Goal: Task Accomplishment & Management: Complete application form

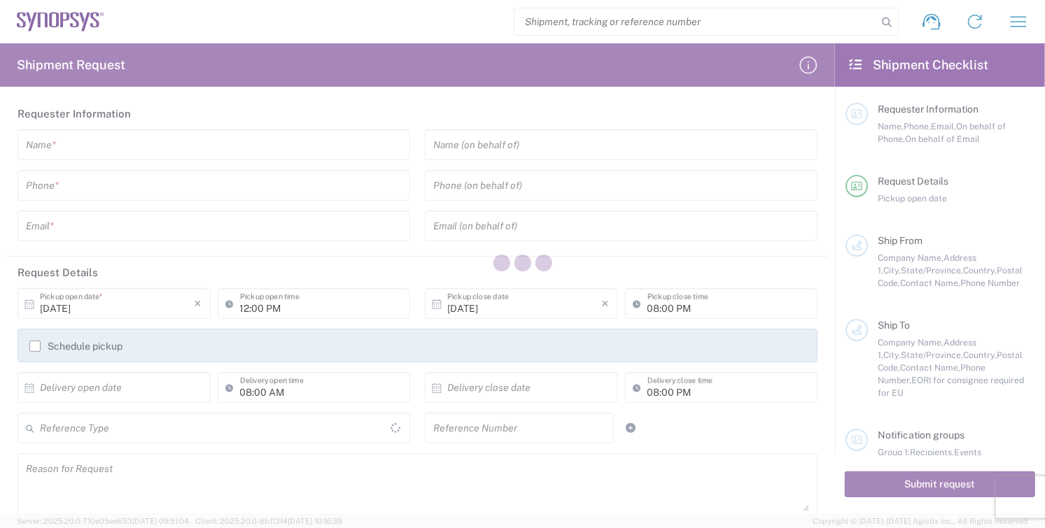
type input "[GEOGRAPHIC_DATA]"
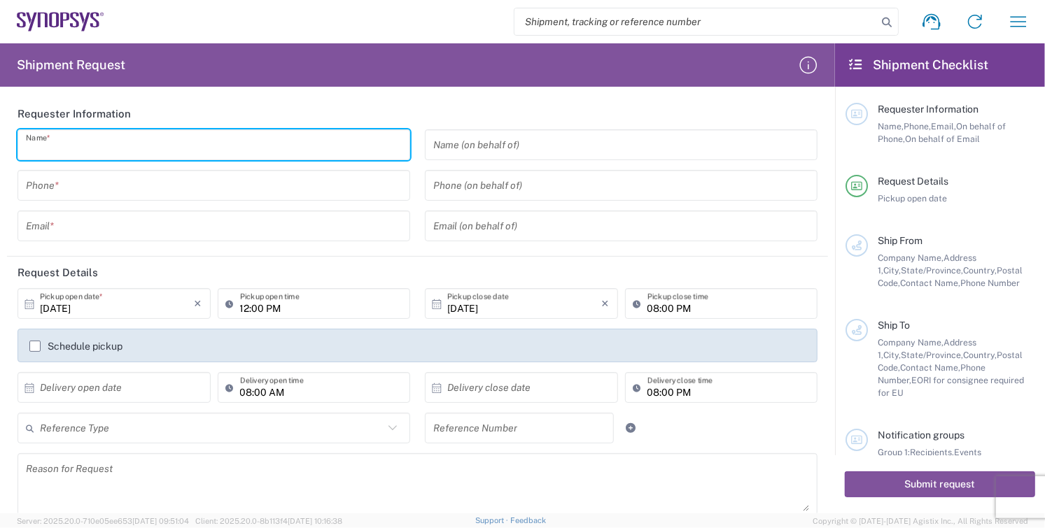
click at [92, 153] on input "text" at bounding box center [214, 145] width 376 height 24
type input "[PERSON_NAME]"
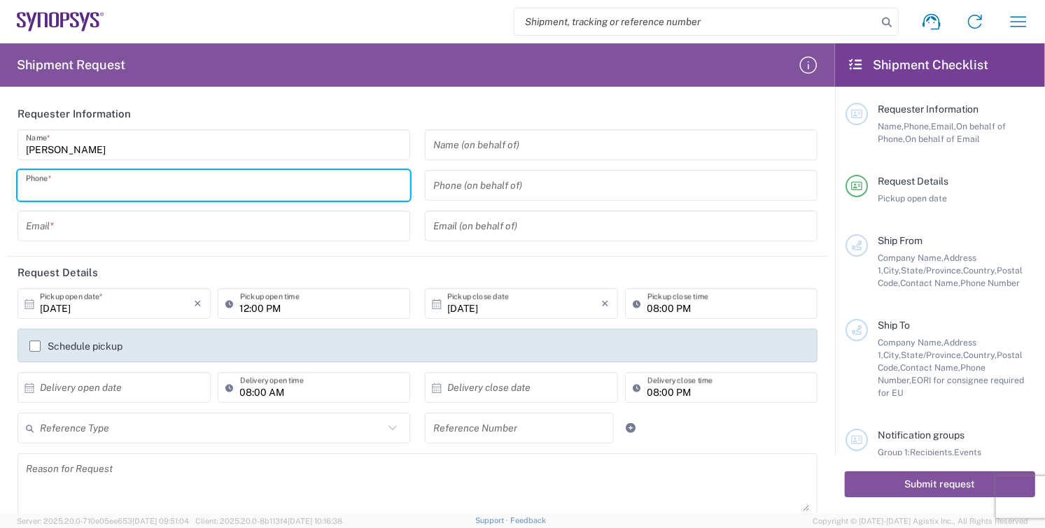
click at [82, 190] on input "tel" at bounding box center [214, 186] width 376 height 24
type input "8585762600"
click at [103, 229] on input "text" at bounding box center [214, 226] width 376 height 24
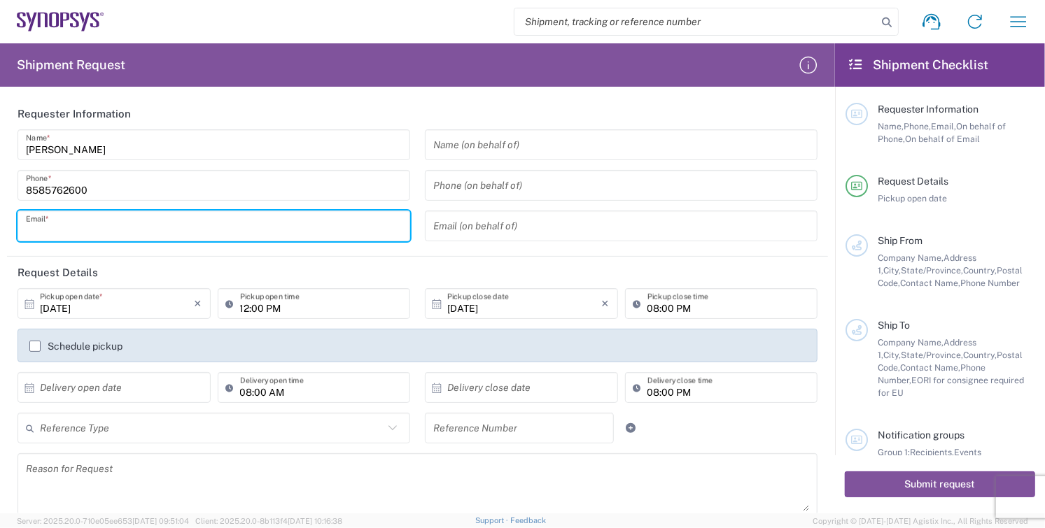
type input "[EMAIL_ADDRESS][DOMAIN_NAME]"
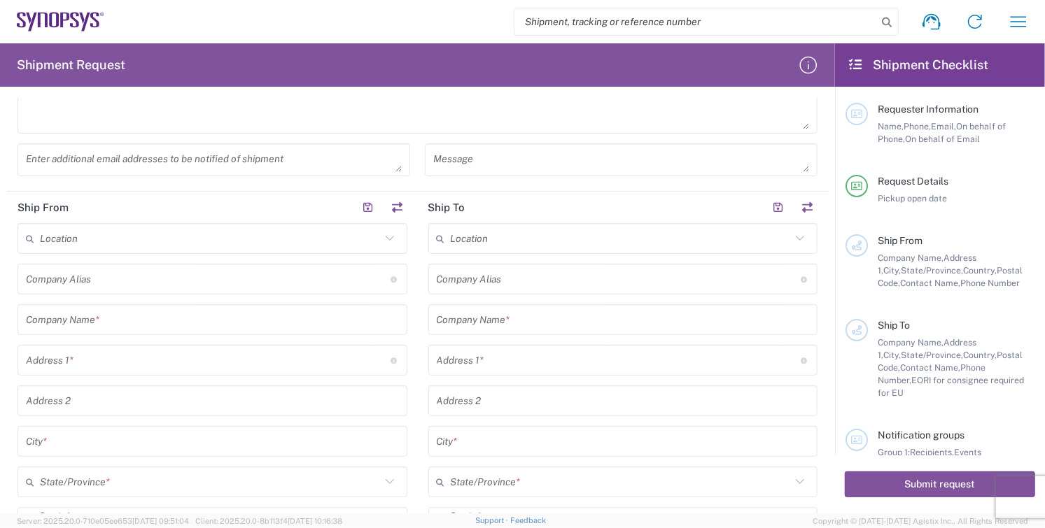
scroll to position [466, 0]
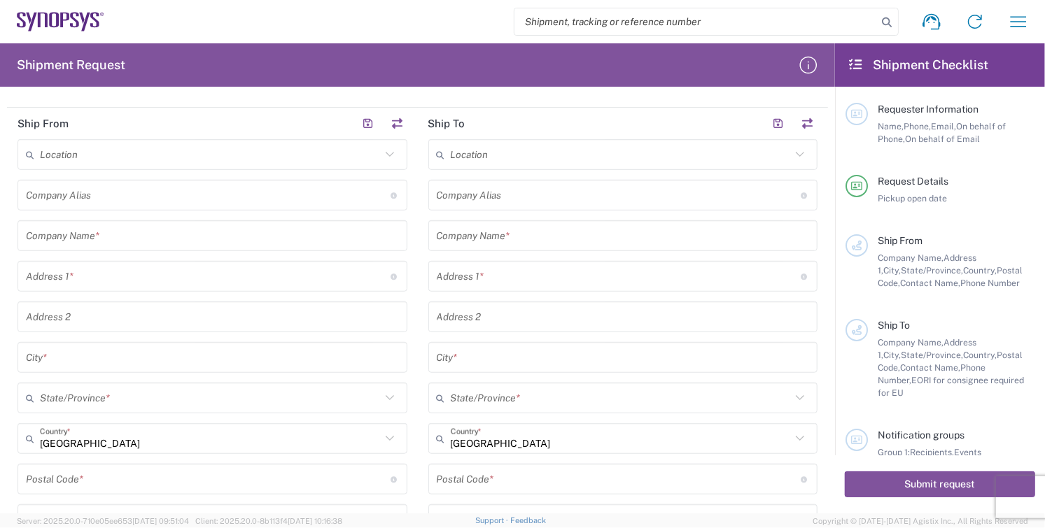
click at [138, 238] on input "text" at bounding box center [212, 236] width 373 height 24
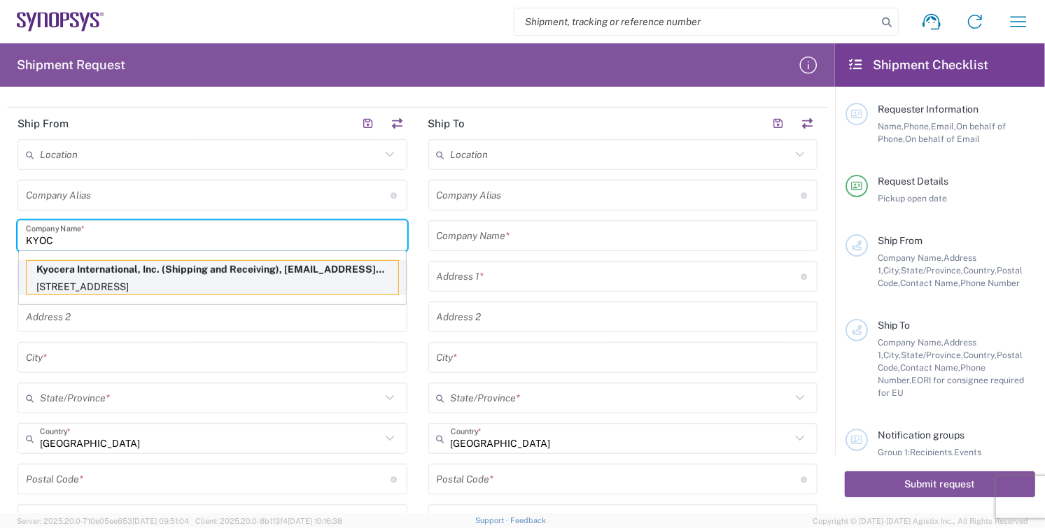
type input "KYOC"
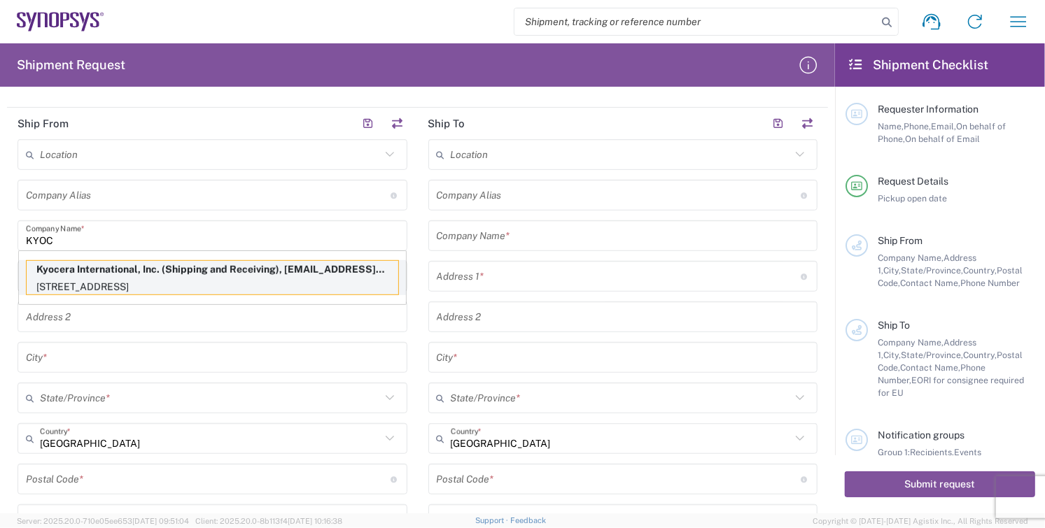
click at [58, 284] on p "[STREET_ADDRESS]" at bounding box center [213, 286] width 372 height 17
type input "Kyocera"
type input "Kyocera International, Inc."
type input "[STREET_ADDRESS]"
type input "[GEOGRAPHIC_DATA]"
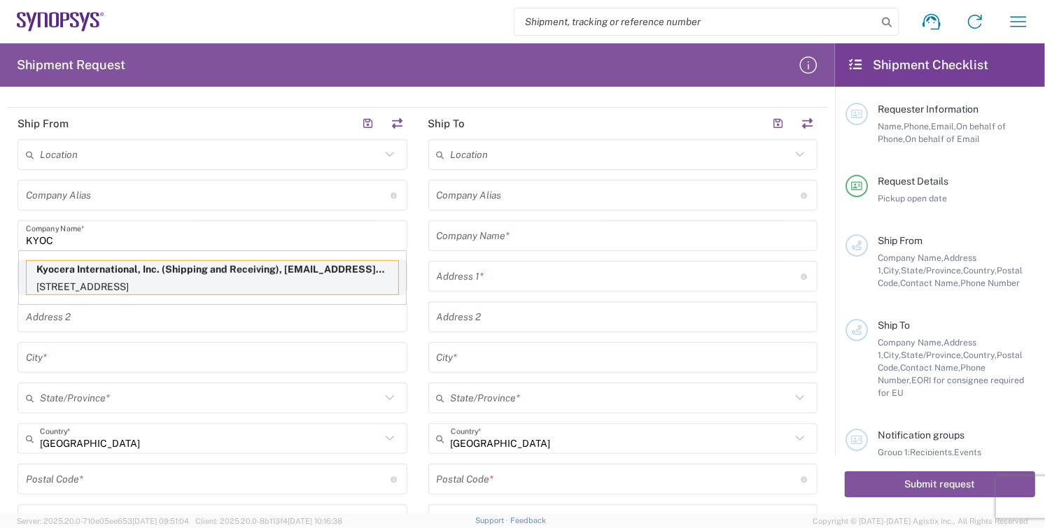
type input "[US_STATE]"
type input "92123"
type input "Shipping and Receiving"
type input "8585762600"
type input "[EMAIL_ADDRESS][DOMAIN_NAME]"
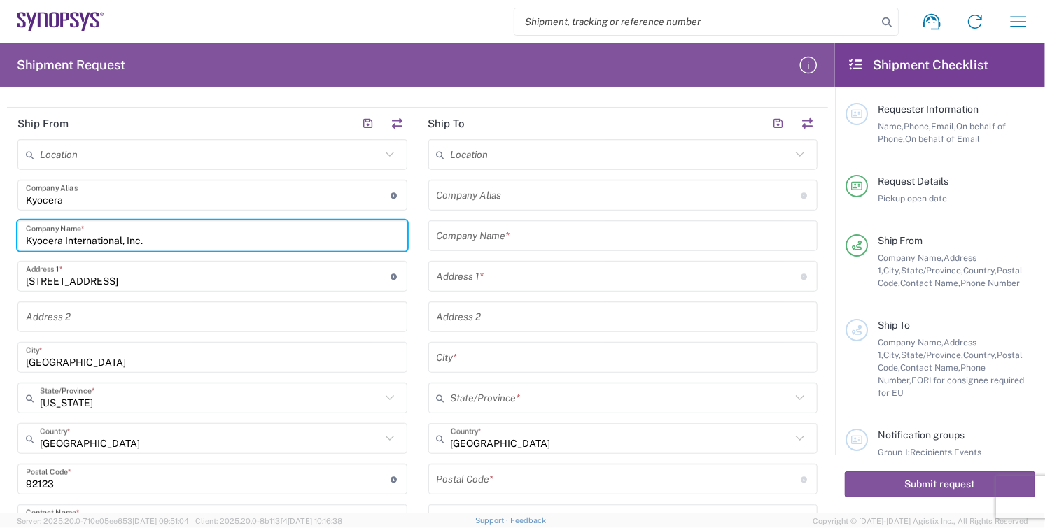
click at [553, 235] on input "text" at bounding box center [623, 236] width 373 height 24
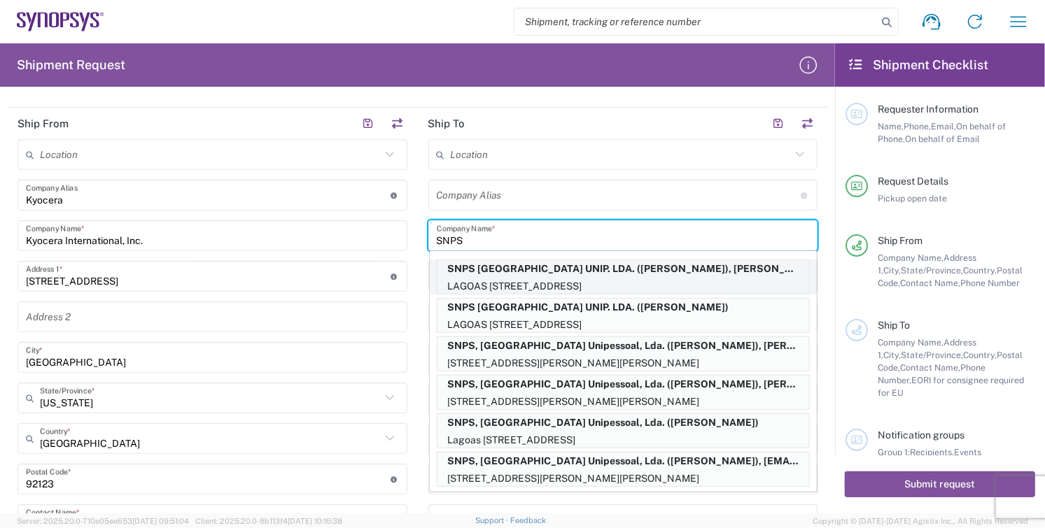
scroll to position [78, 0]
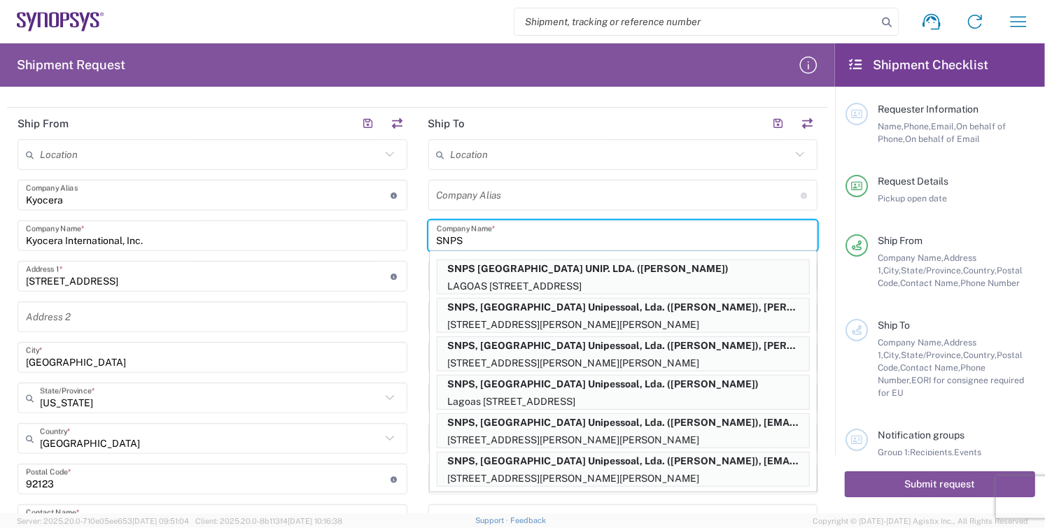
click at [818, 308] on form "Requester Information [PERSON_NAME] Name * [PHONE_NUMBER] Phone * [EMAIL_ADDRES…" at bounding box center [417, 306] width 835 height 416
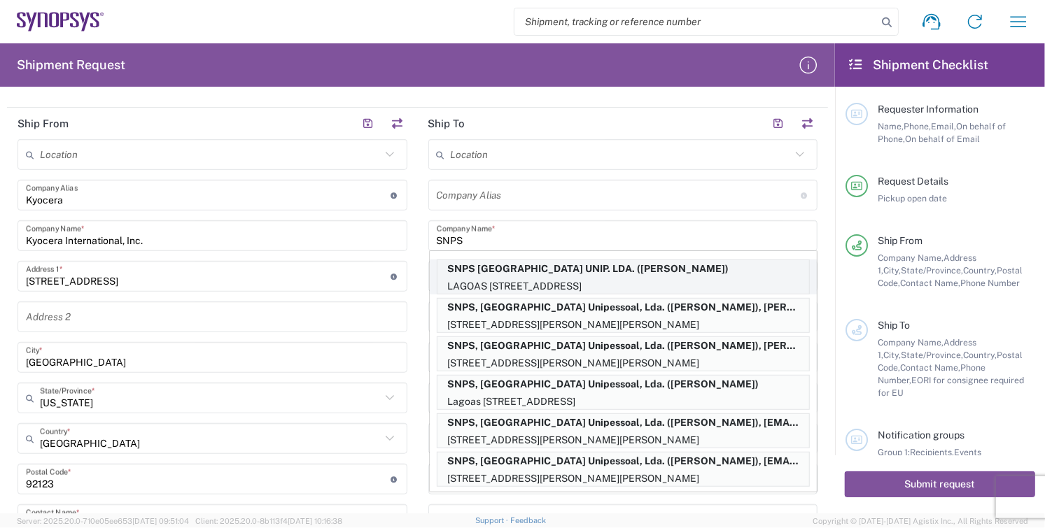
click at [602, 274] on p "SNPS [GEOGRAPHIC_DATA] UNIP. LDA. ([PERSON_NAME])" at bounding box center [623, 268] width 372 height 17
type input "SNPS [GEOGRAPHIC_DATA] UNIP. LDA."
type input "[GEOGRAPHIC_DATA] EDIFICIO 4 PISO 2"
type input "[GEOGRAPHIC_DATA]"
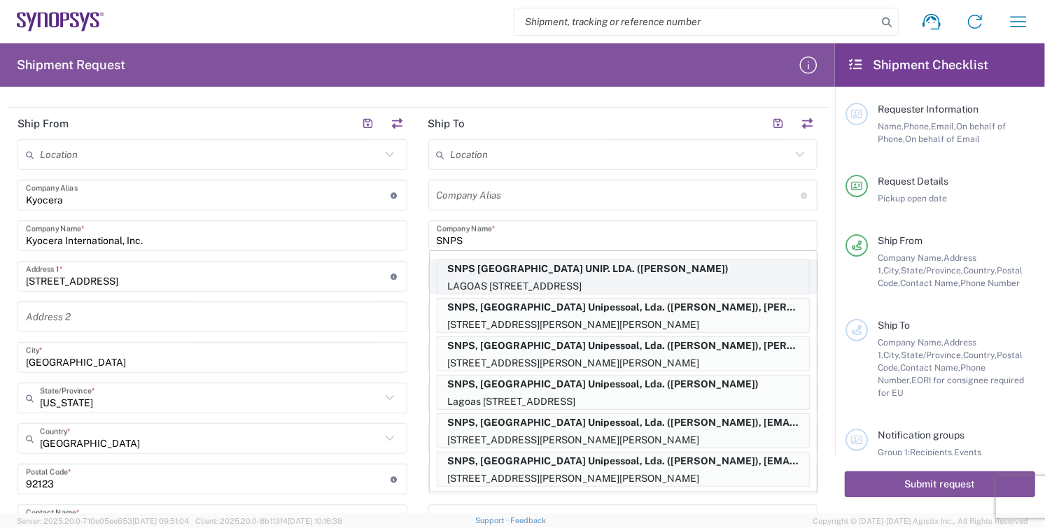
type input "2740-267"
type input "[PERSON_NAME]"
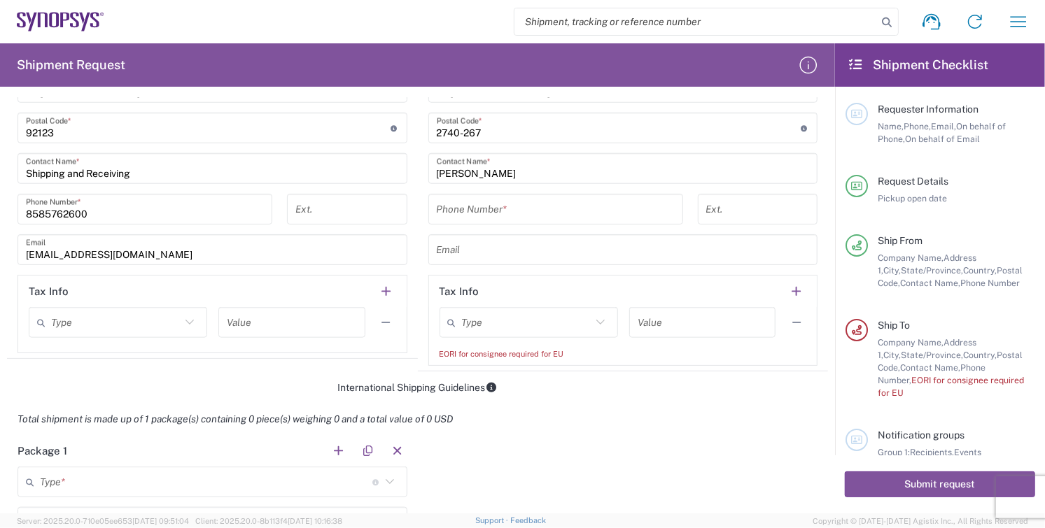
scroll to position [855, 0]
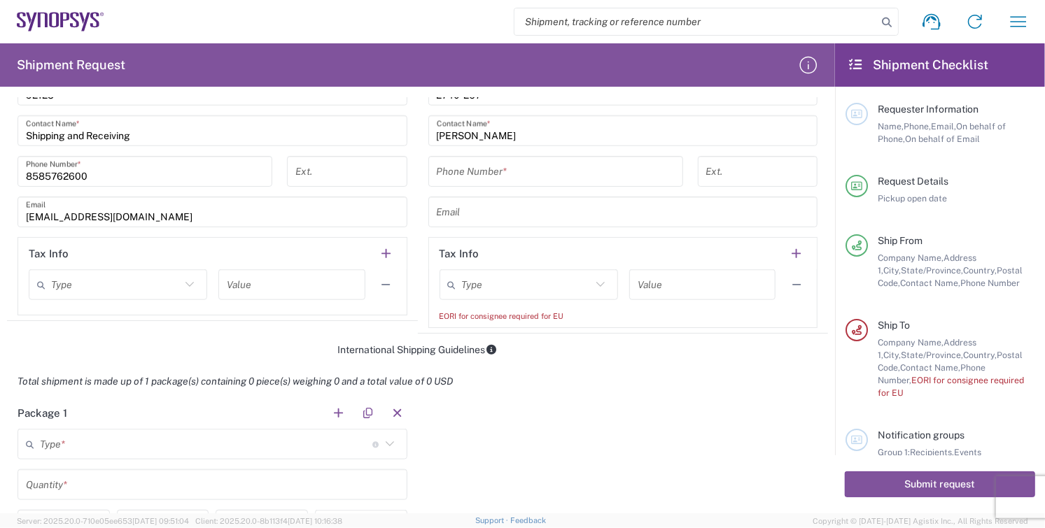
click at [553, 315] on div "EORI for consignee required for EU" at bounding box center [622, 316] width 367 height 13
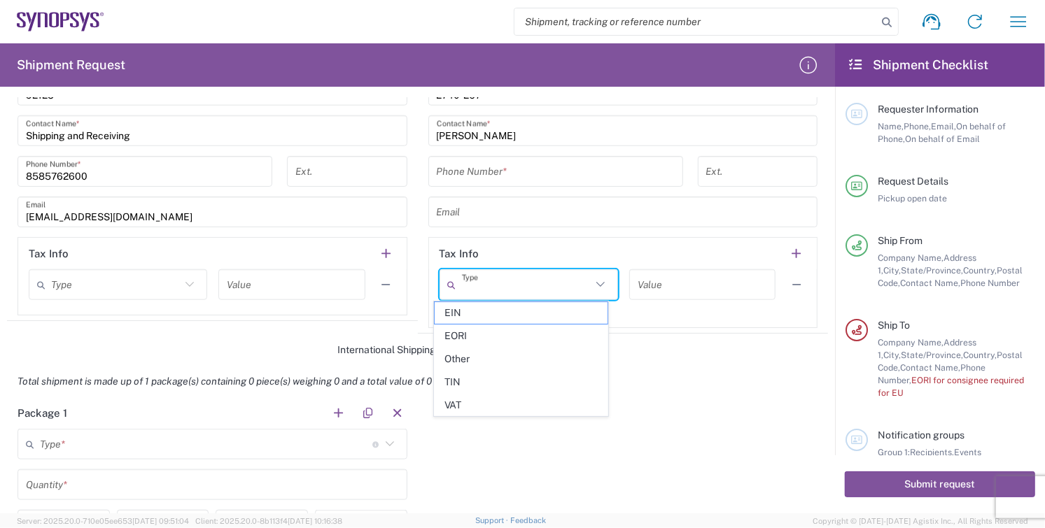
click at [514, 287] on input "text" at bounding box center [526, 285] width 129 height 24
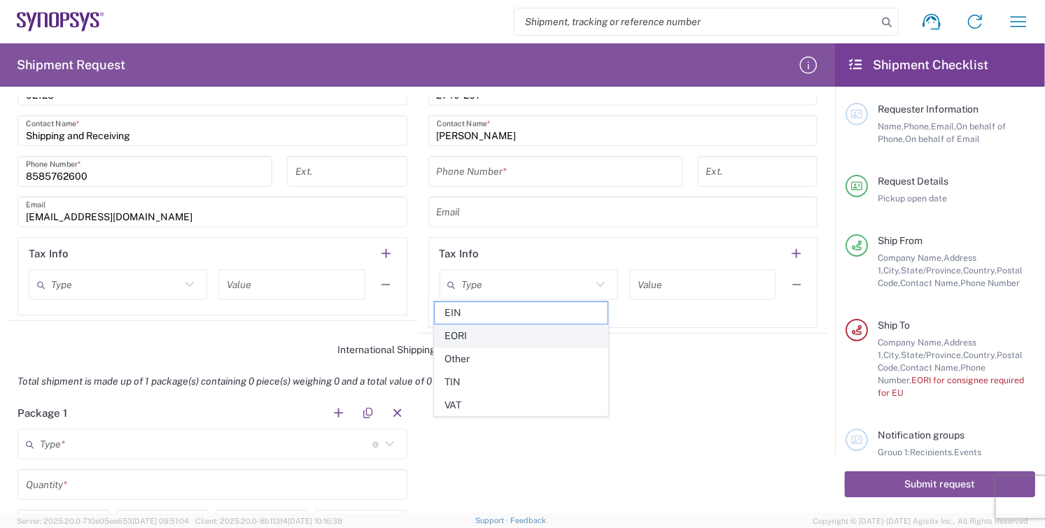
click at [497, 339] on span "EORI" at bounding box center [520, 336] width 173 height 22
type input "EORI"
click at [674, 276] on input "text" at bounding box center [701, 285] width 129 height 24
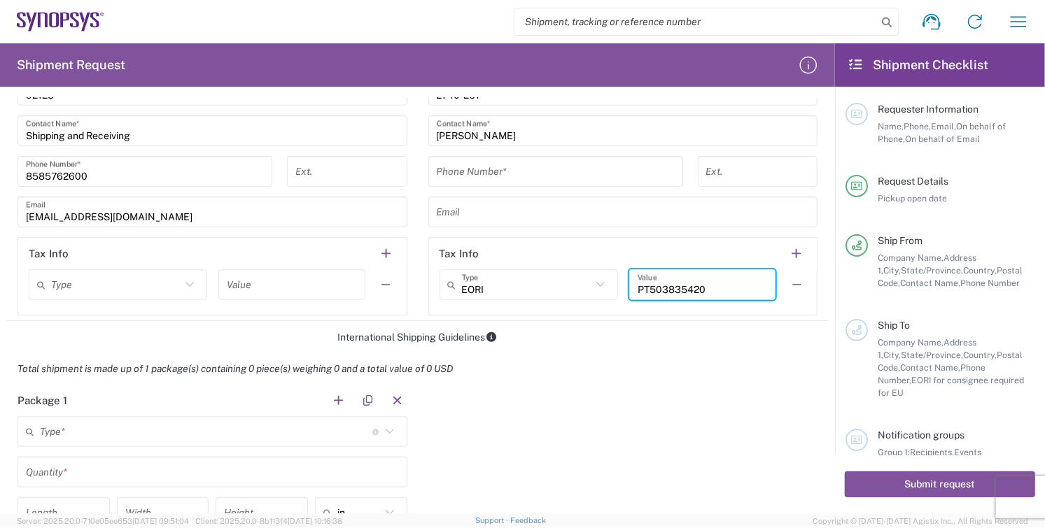
scroll to position [933, 0]
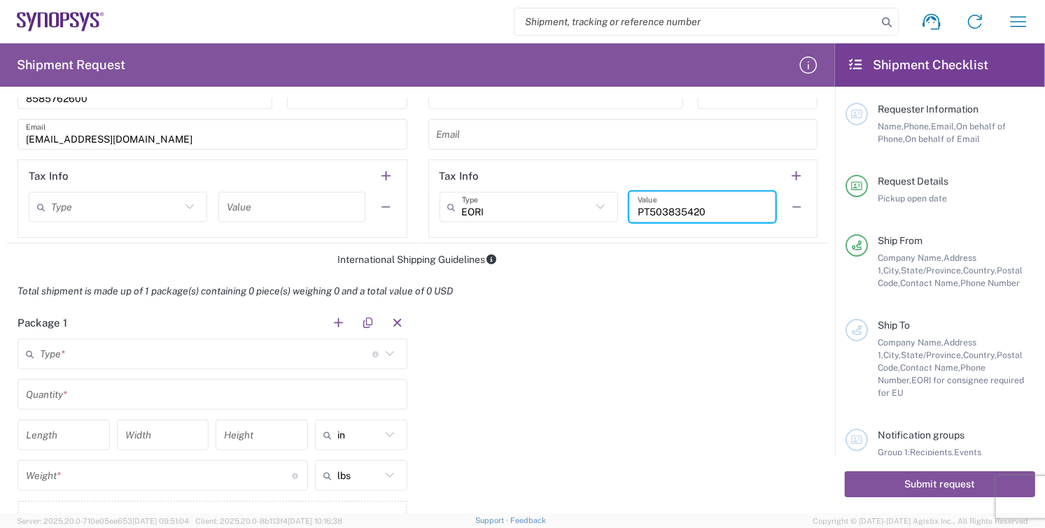
type input "PT503835420"
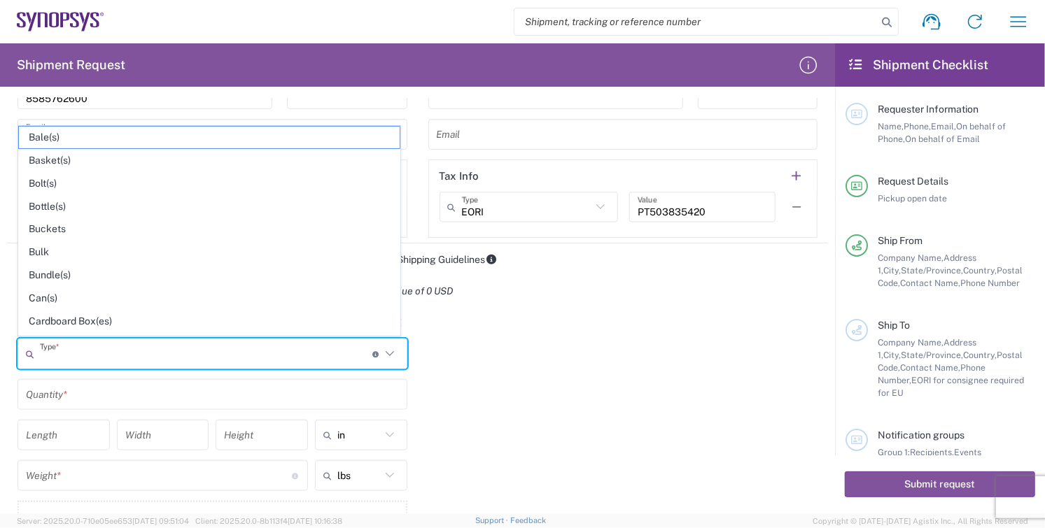
click at [85, 357] on input "text" at bounding box center [206, 354] width 332 height 24
click at [94, 318] on span "Cardboard Box(es)" at bounding box center [209, 322] width 381 height 22
type input "Cardboard Box(es)"
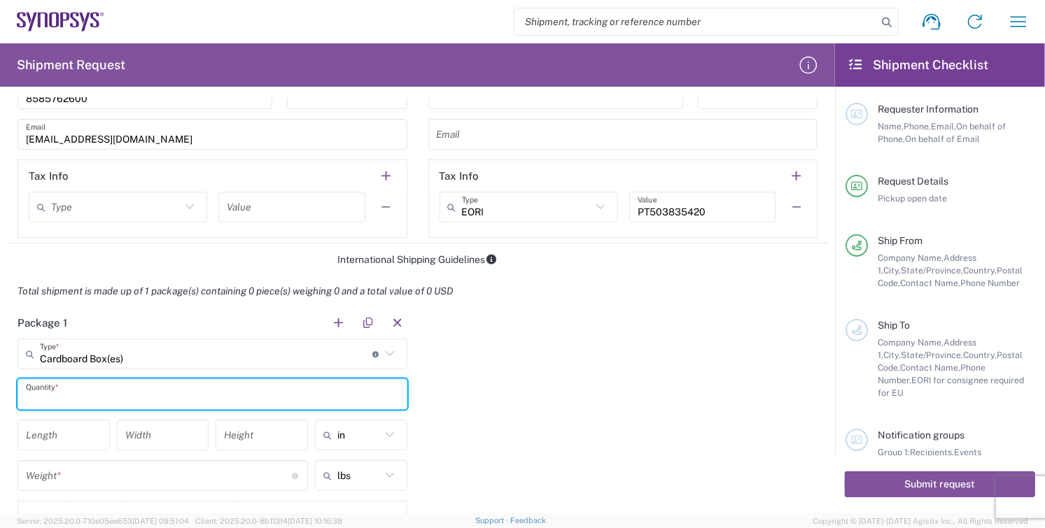
click at [98, 392] on input "text" at bounding box center [212, 395] width 373 height 24
type input "1"
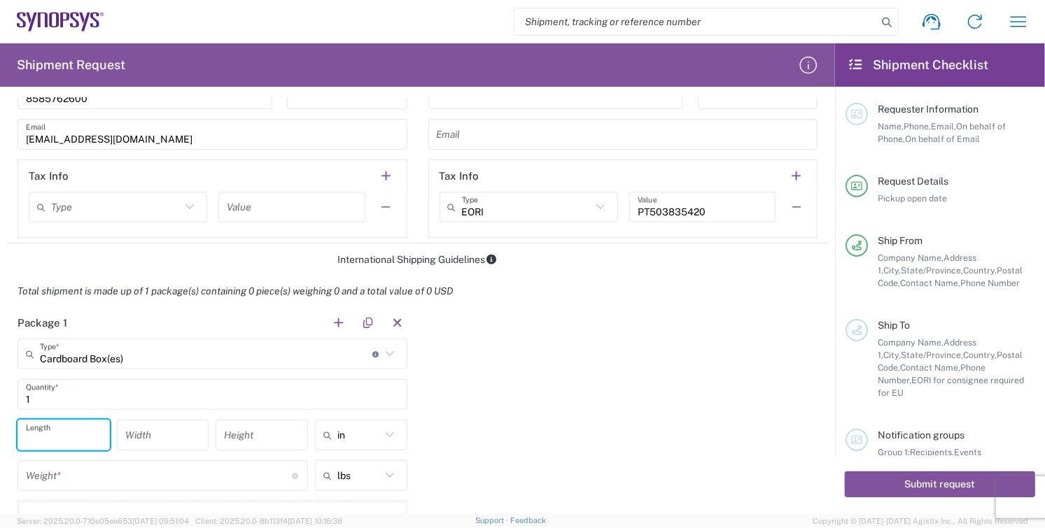
click at [60, 436] on input "number" at bounding box center [64, 435] width 76 height 24
type input "20"
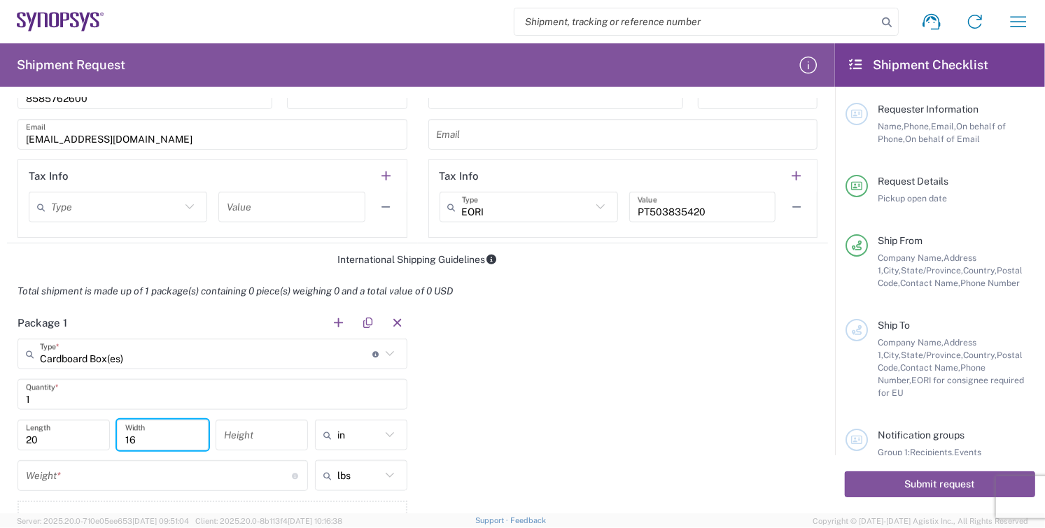
type input "16"
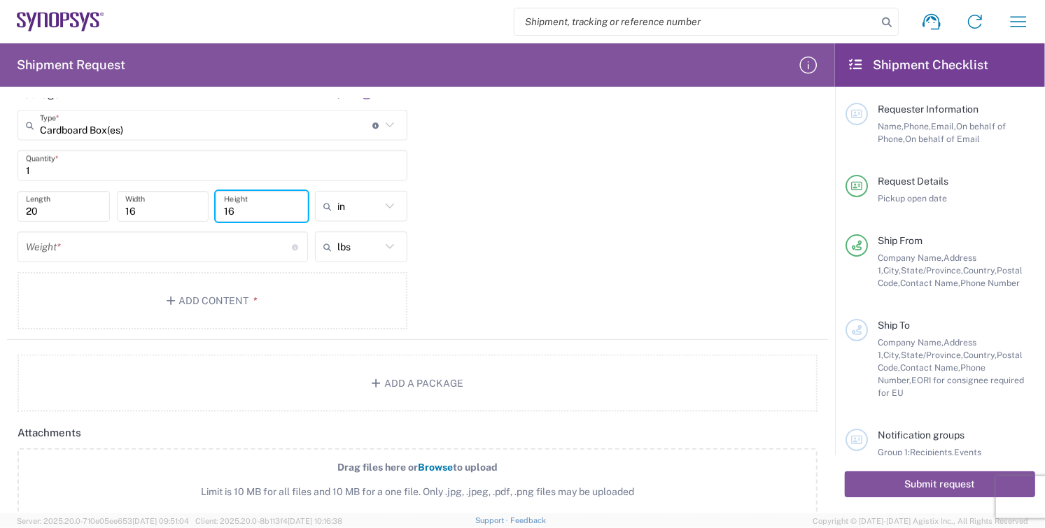
scroll to position [1166, 0]
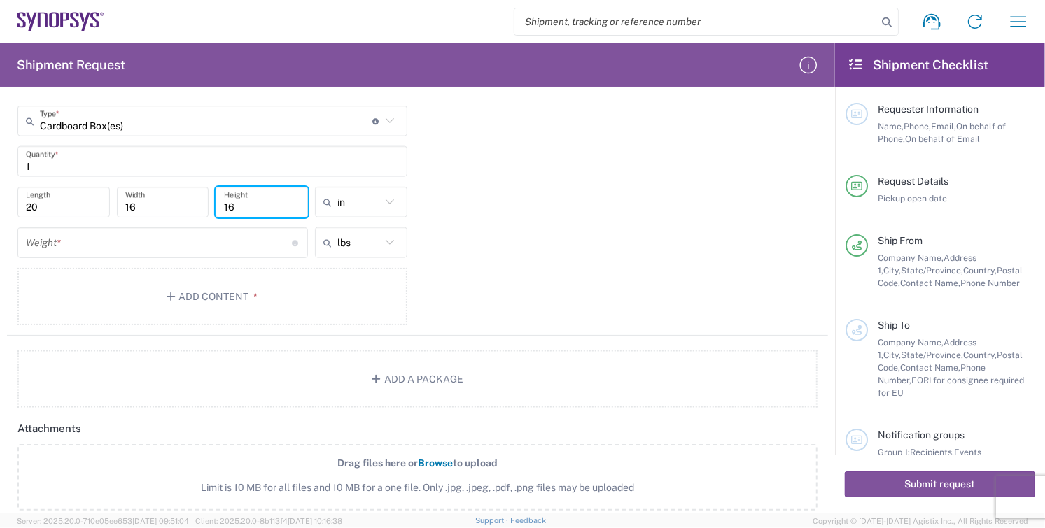
type input "16"
click at [74, 232] on input "number" at bounding box center [159, 243] width 266 height 24
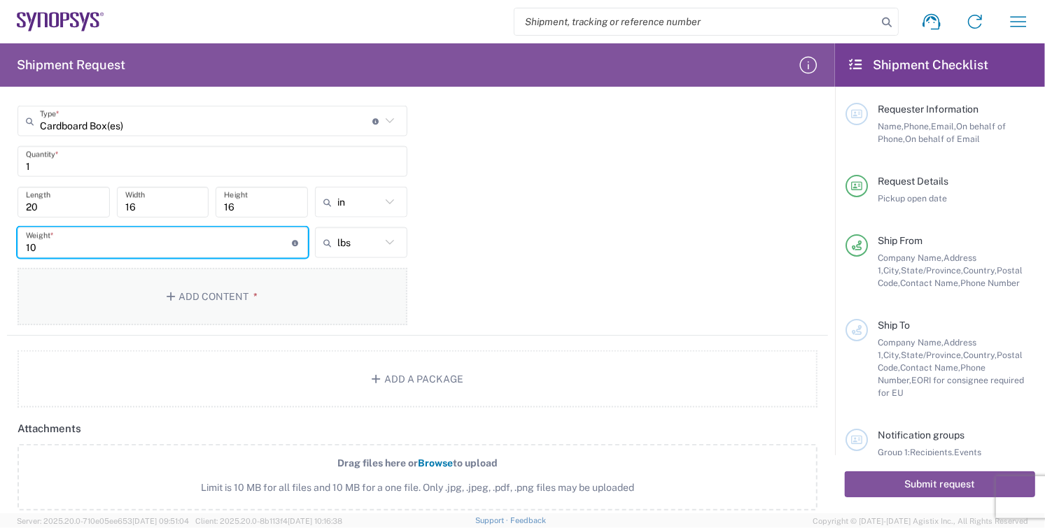
type input "10"
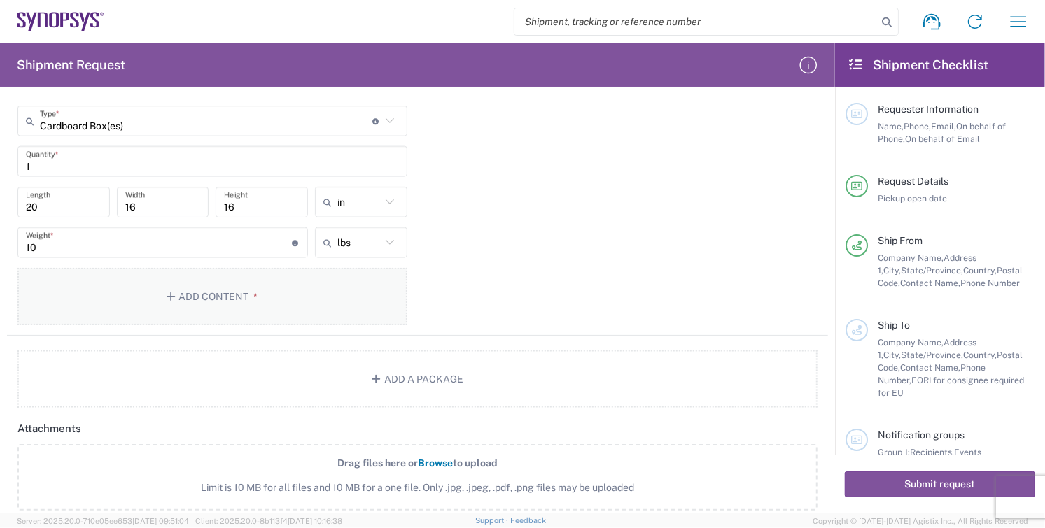
click at [213, 295] on button "Add Content *" at bounding box center [212, 296] width 390 height 57
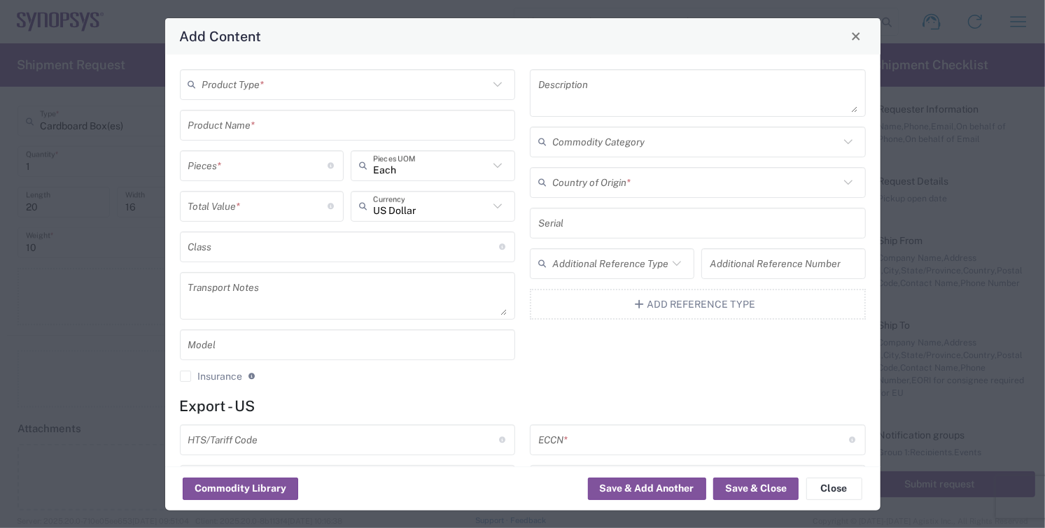
click at [293, 87] on input "text" at bounding box center [345, 84] width 287 height 24
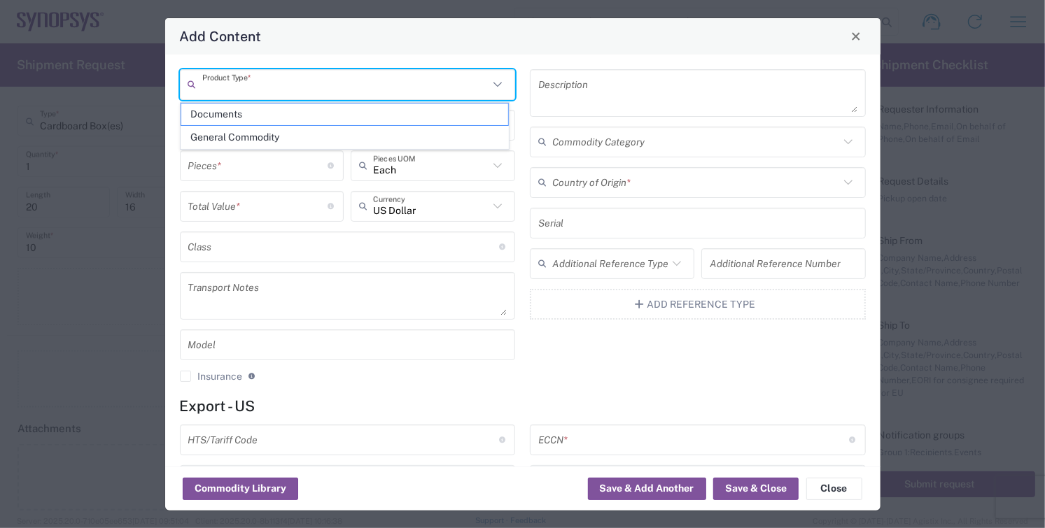
click at [281, 141] on span "General Commodity" at bounding box center [344, 138] width 327 height 22
type input "General Commodity"
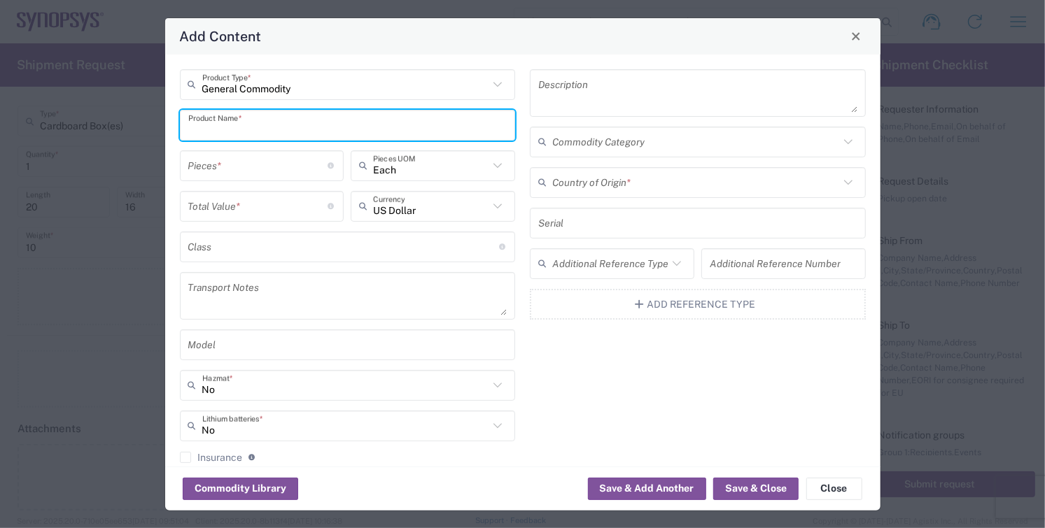
click at [279, 127] on input "text" at bounding box center [347, 125] width 319 height 24
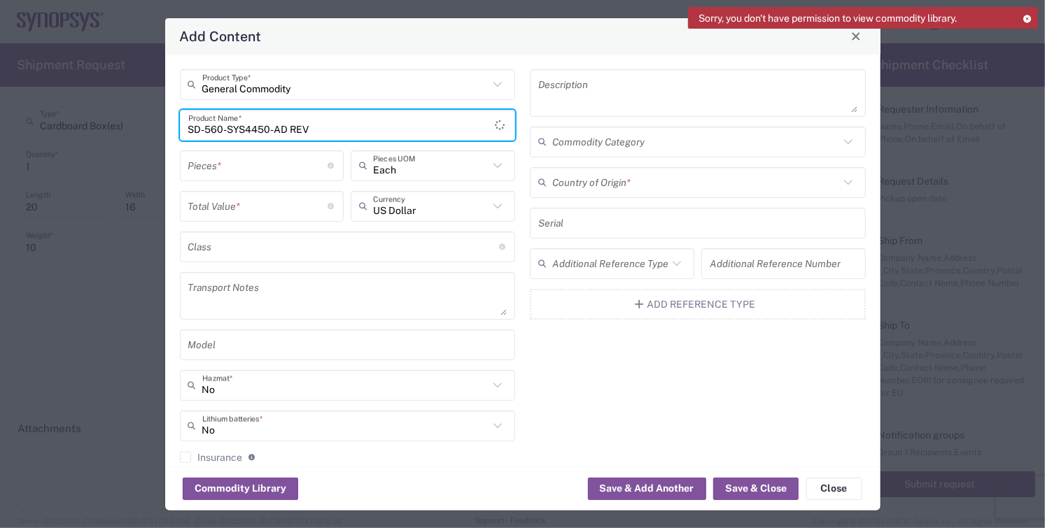
type input "SD-560-SYS4450-AD REV"
click at [252, 170] on input "number" at bounding box center [258, 165] width 140 height 24
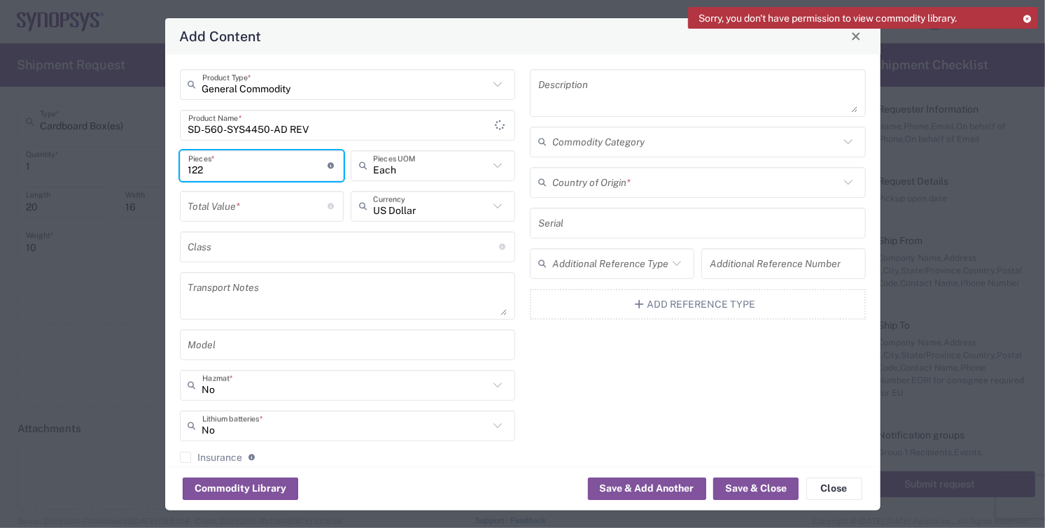
type input "122"
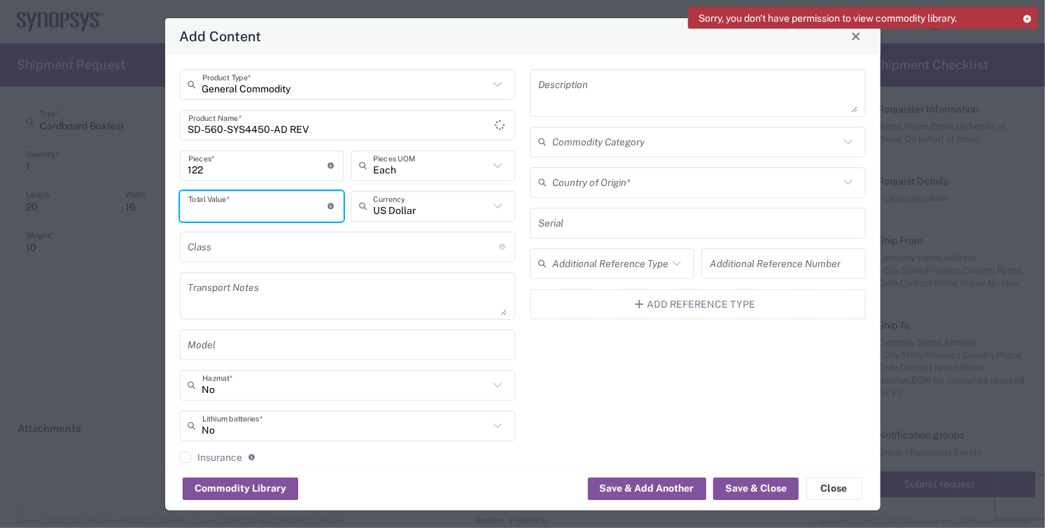
click at [255, 211] on input "number" at bounding box center [258, 206] width 140 height 24
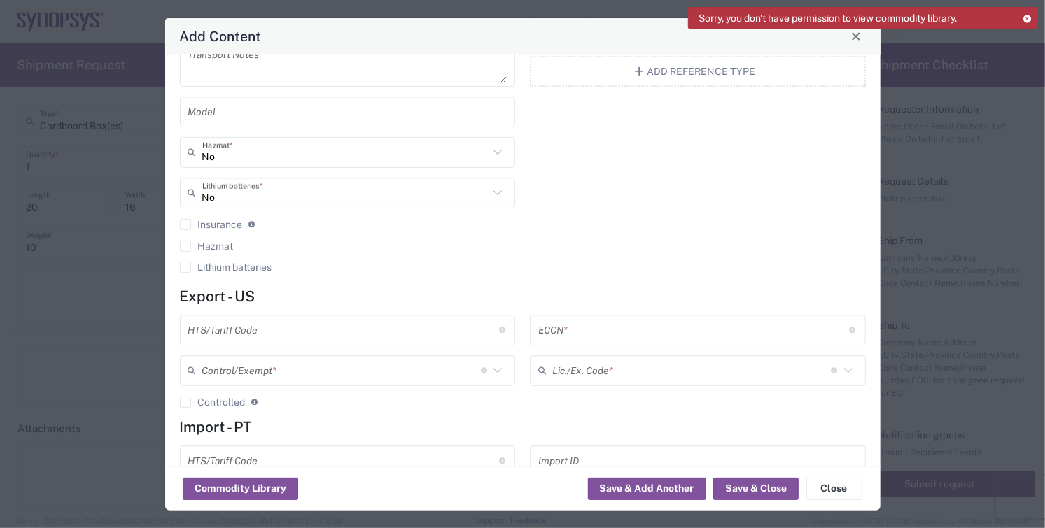
scroll to position [289, 0]
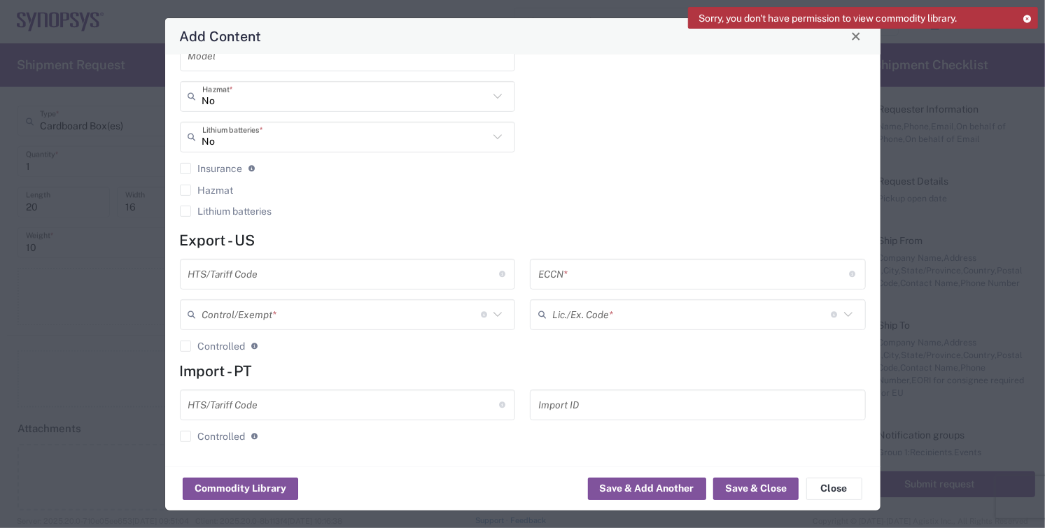
type input "32931"
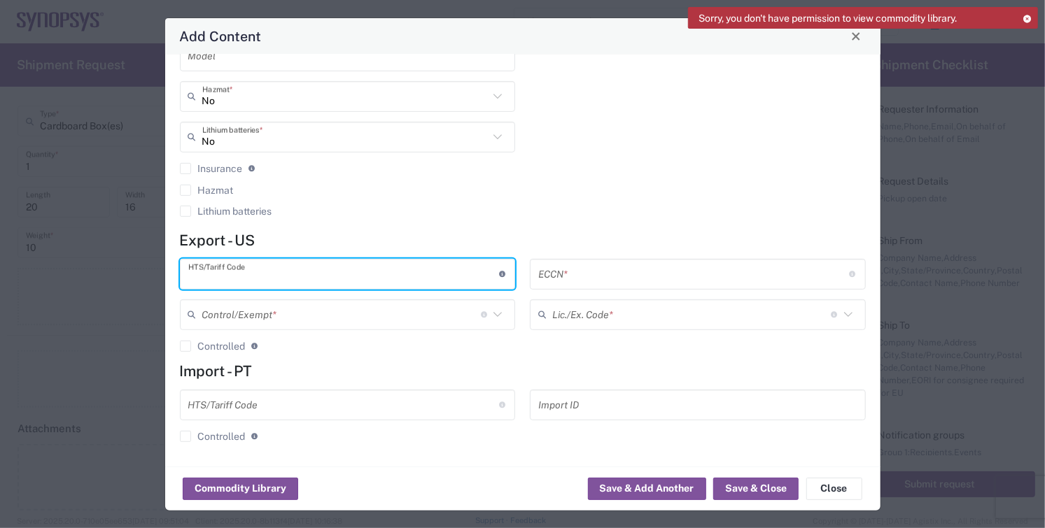
click at [306, 277] on input "text" at bounding box center [343, 274] width 311 height 24
type input "8542.31.0030"
click at [285, 346] on agx-checkbox-control "Controlled Governmental control of exports for statistical, strategic and suppl…" at bounding box center [348, 346] width 336 height 13
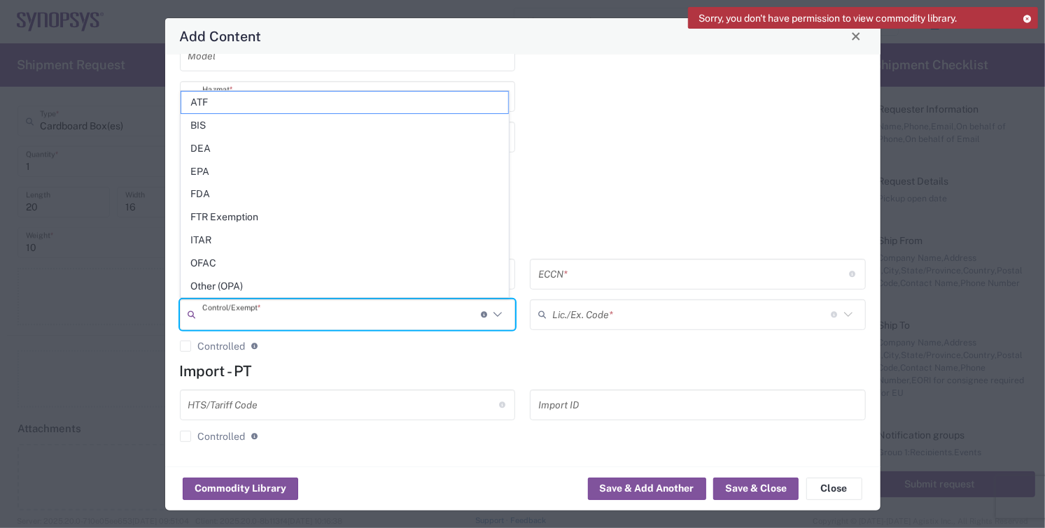
click at [309, 317] on input "text" at bounding box center [341, 314] width 278 height 24
click at [236, 124] on span "BIS" at bounding box center [344, 126] width 327 height 22
type input "BIS"
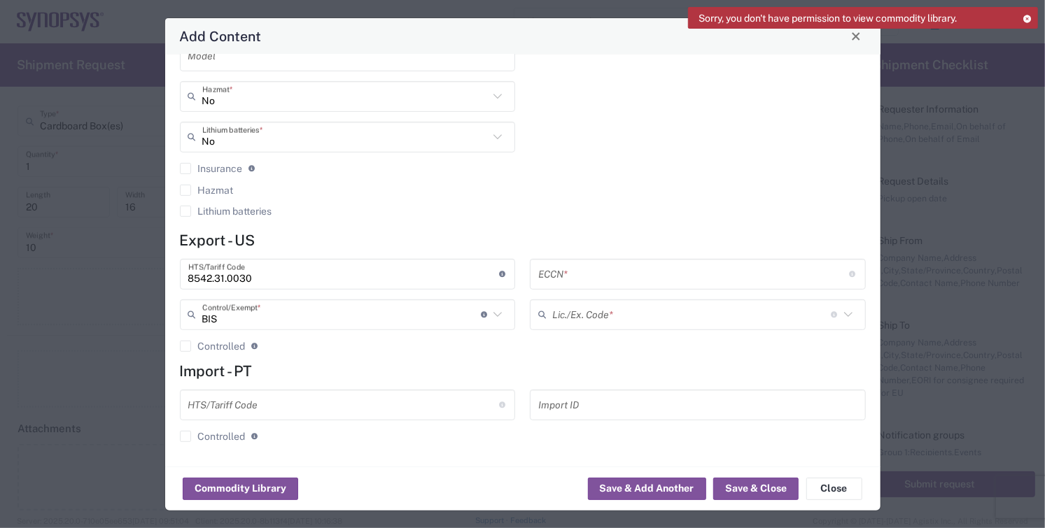
click at [285, 346] on agx-checkbox-control "Controlled Governmental control of exports for statistical, strategic and suppl…" at bounding box center [348, 346] width 336 height 13
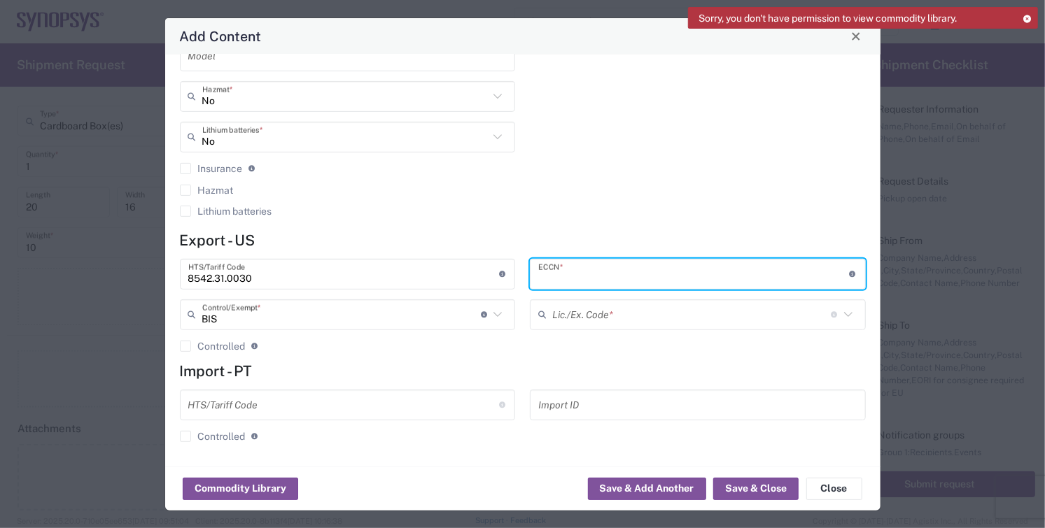
click at [593, 273] on input "text" at bounding box center [693, 274] width 311 height 24
type input "3A991.d"
click at [610, 313] on input "text" at bounding box center [691, 314] width 278 height 24
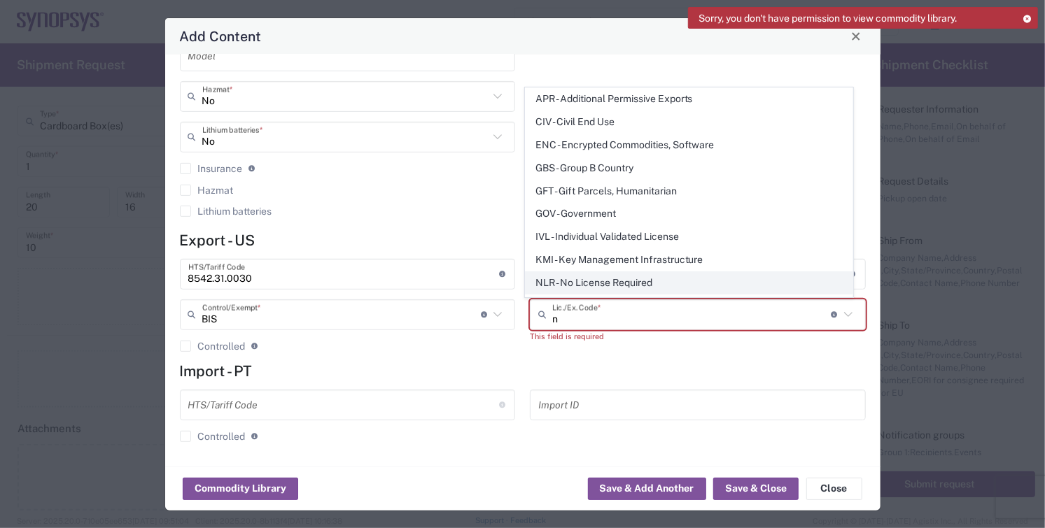
click at [595, 282] on span "NLR - No License Required" at bounding box center [688, 283] width 327 height 22
type input "NLR - No License Required"
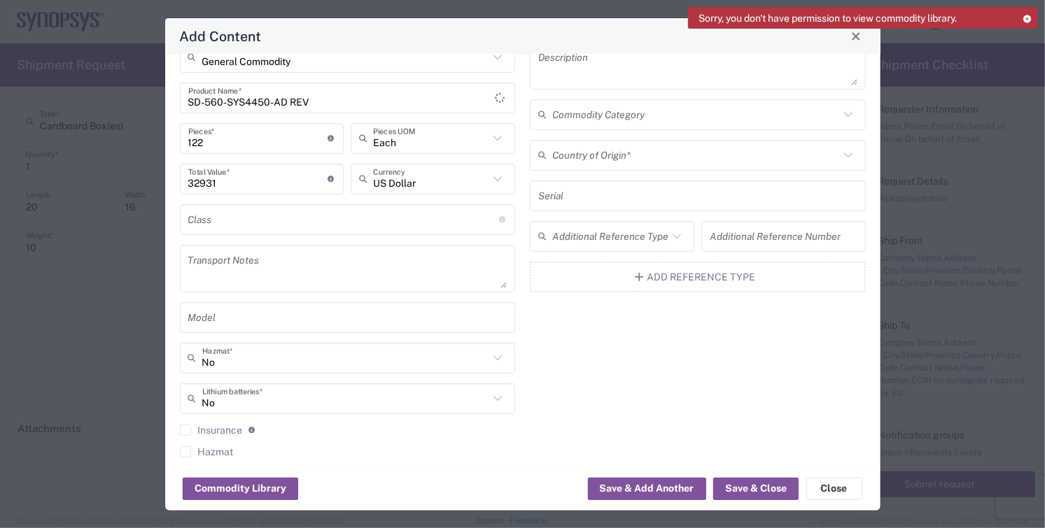
scroll to position [0, 0]
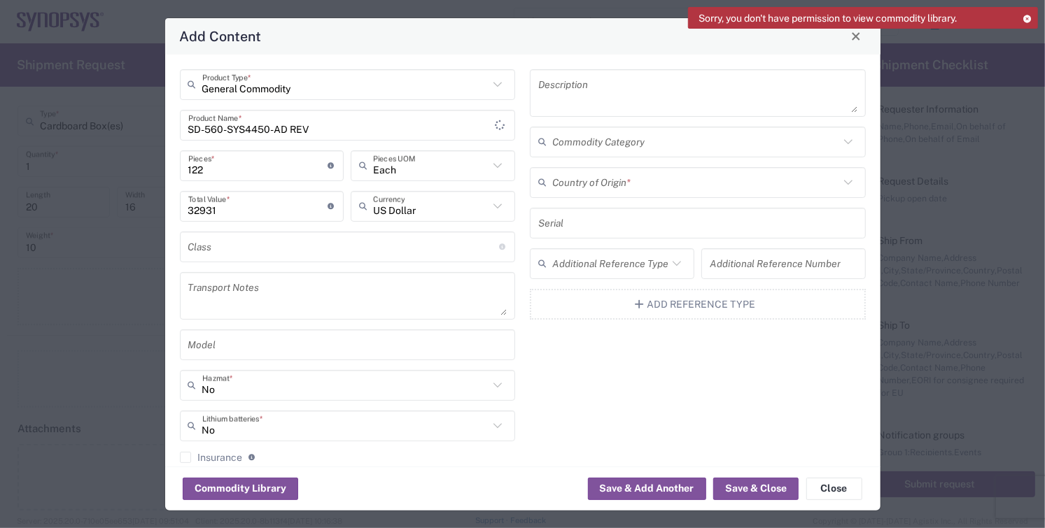
click at [660, 178] on input "text" at bounding box center [695, 182] width 287 height 24
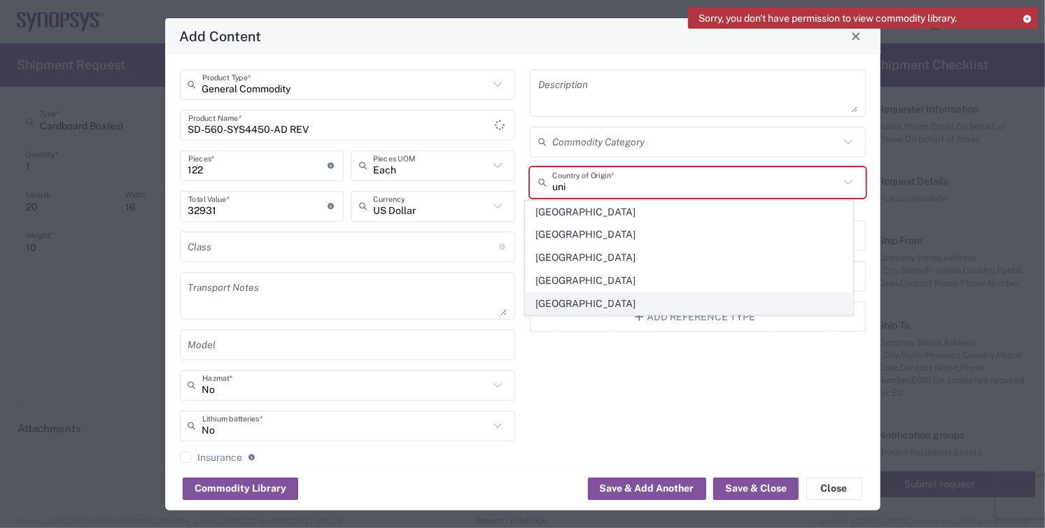
click at [586, 299] on span "[GEOGRAPHIC_DATA]" at bounding box center [688, 304] width 327 height 22
type input "[GEOGRAPHIC_DATA]"
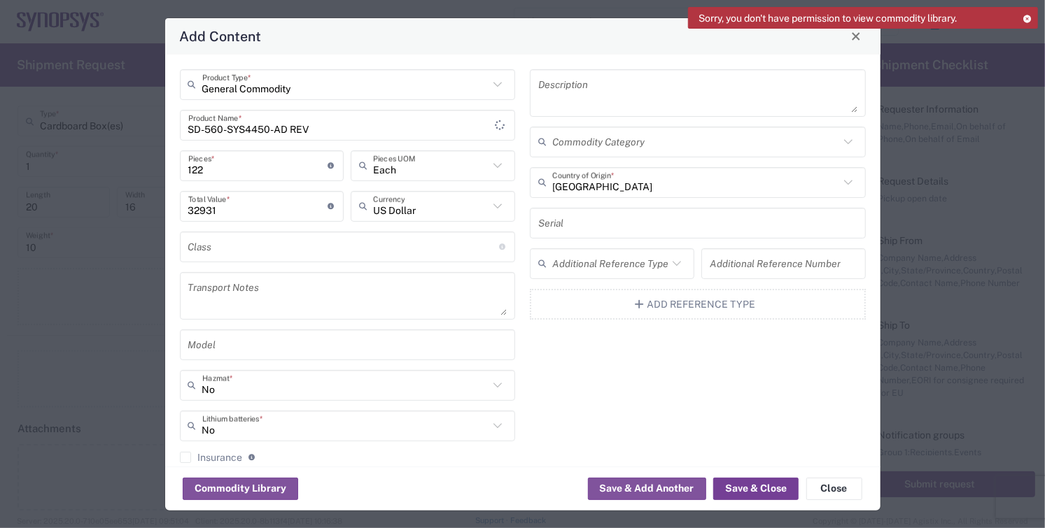
click at [761, 484] on button "Save & Close" at bounding box center [755, 489] width 85 height 22
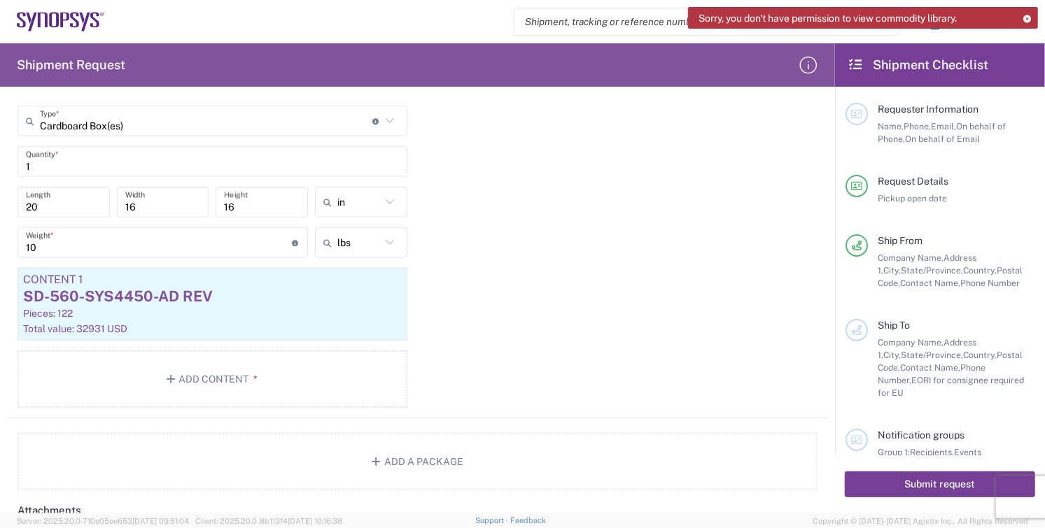
click at [923, 486] on button "Submit request" at bounding box center [939, 485] width 190 height 26
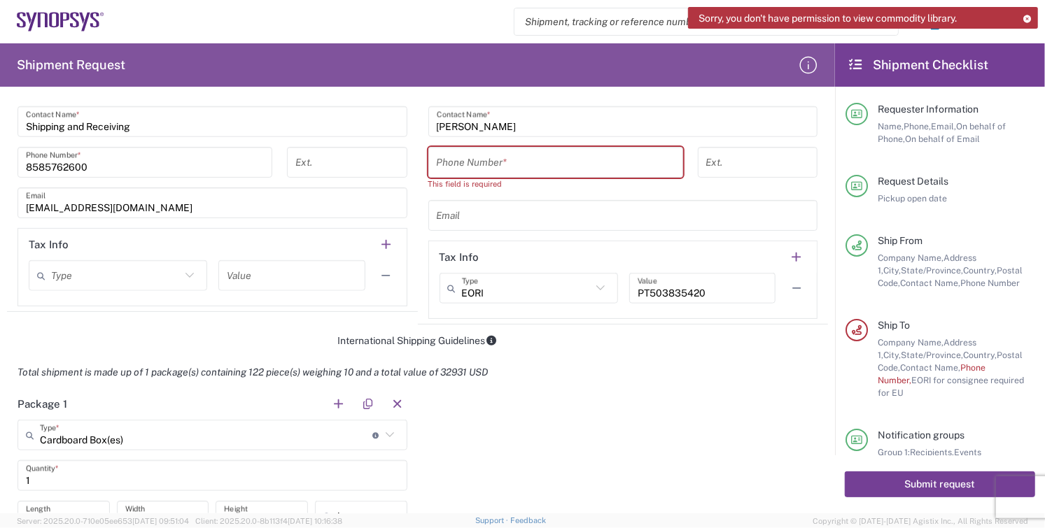
scroll to position [789, 0]
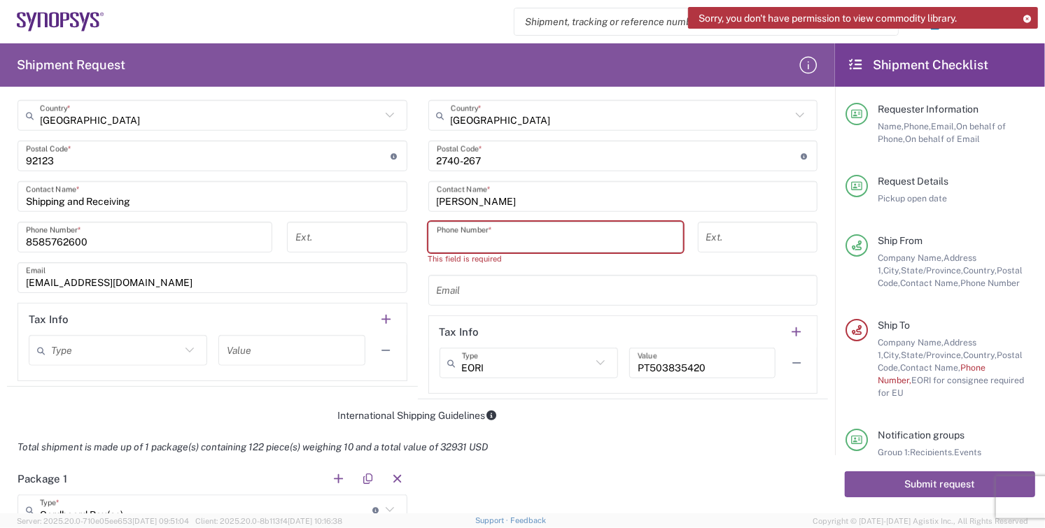
click at [512, 237] on input "tel" at bounding box center [556, 237] width 238 height 24
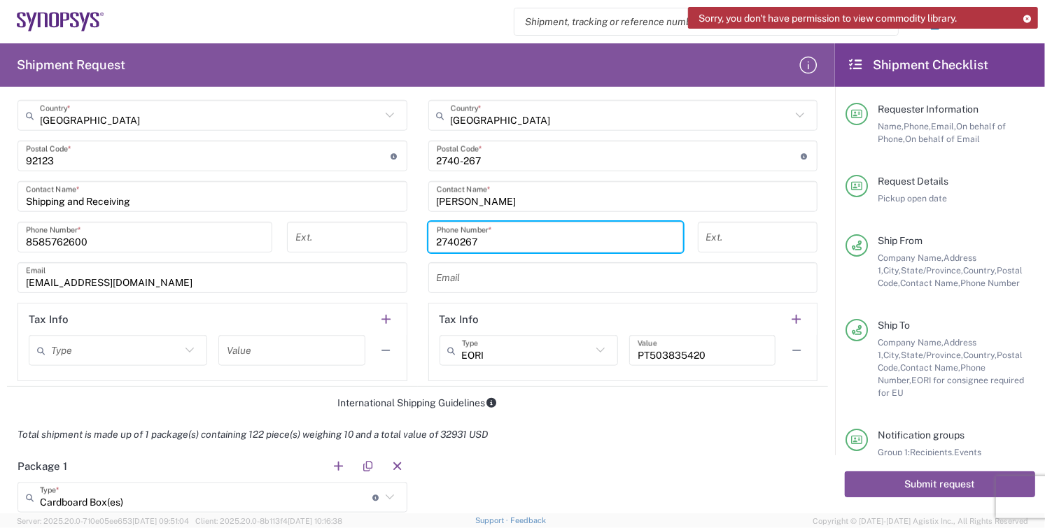
type input "2740267"
click at [616, 424] on div "Total shipment is made up of 1 package(s) containing 122 piece(s) weighing 10 a…" at bounding box center [417, 434] width 835 height 31
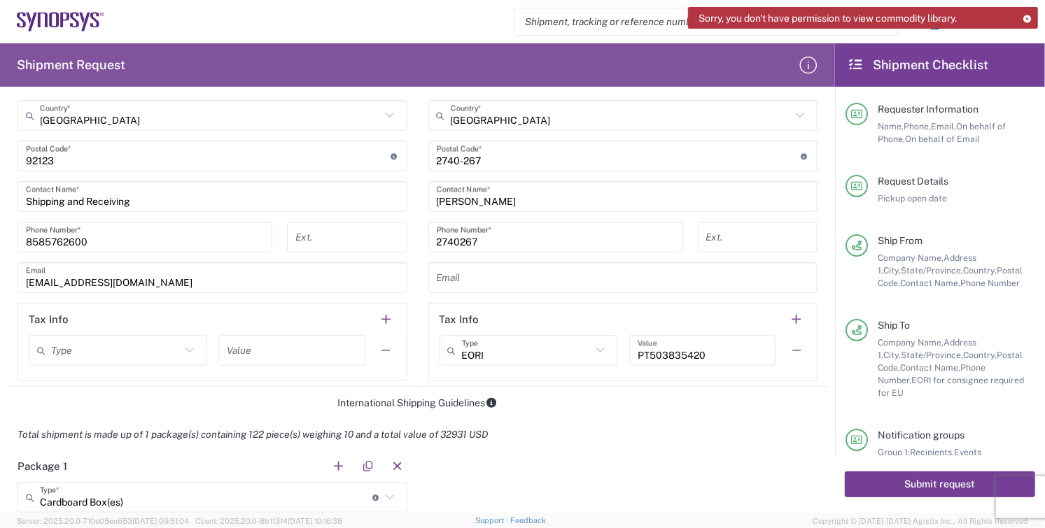
click at [917, 487] on button "Submit request" at bounding box center [939, 485] width 190 height 26
